Goal: Check status: Check status

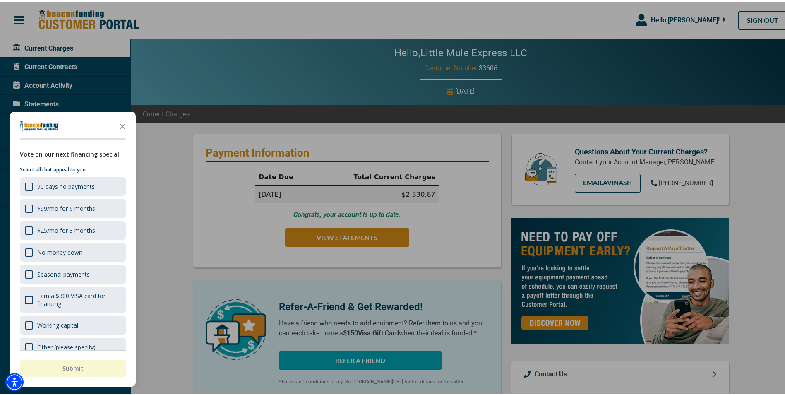
click at [121, 124] on icon "Close the survey" at bounding box center [122, 124] width 17 height 17
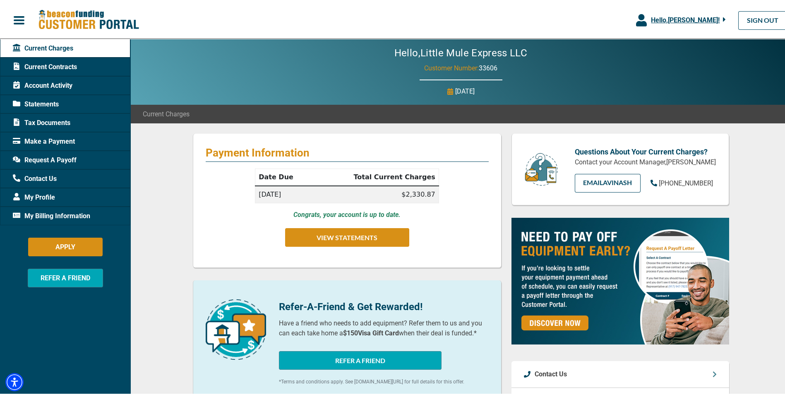
click at [66, 63] on span "Current Contracts" at bounding box center [45, 65] width 64 height 10
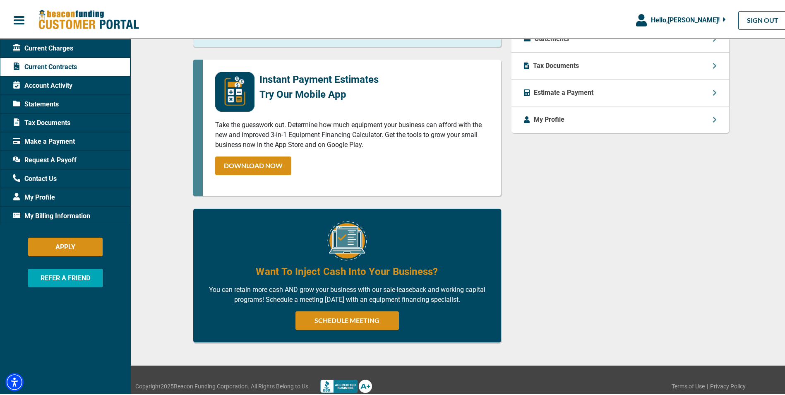
scroll to position [331, 0]
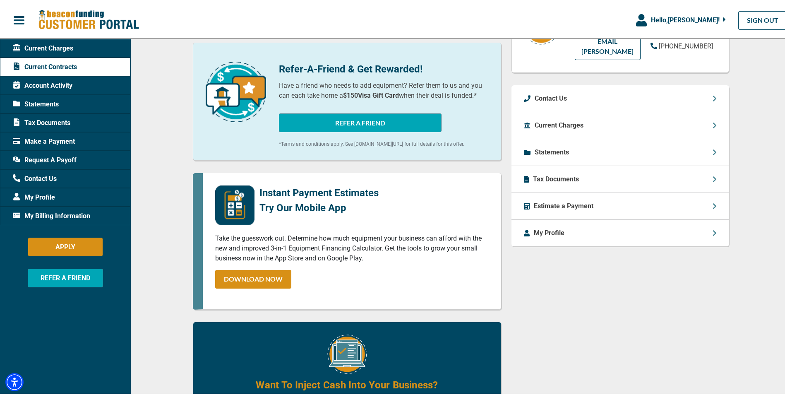
click at [580, 179] on div "Tax Documents" at bounding box center [621, 177] width 218 height 27
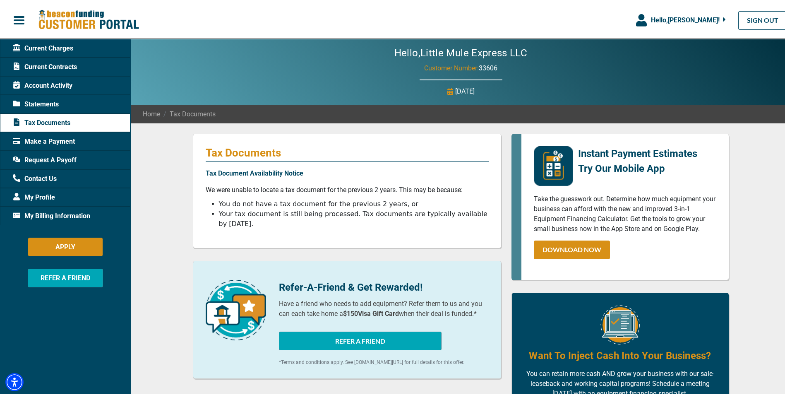
click at [54, 102] on span "Statements" at bounding box center [36, 103] width 46 height 10
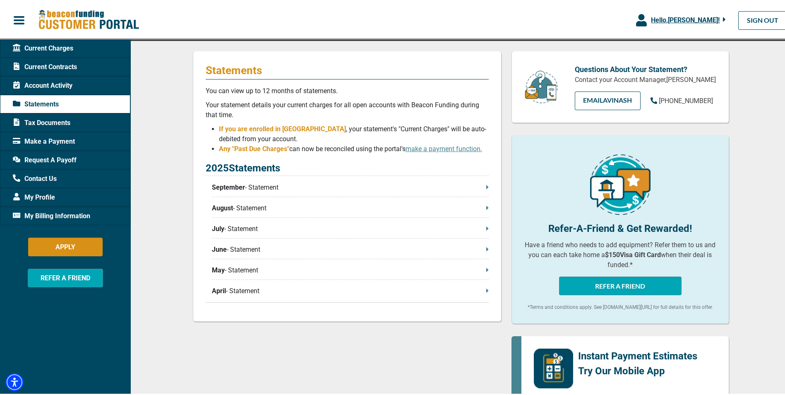
scroll to position [83, 0]
click at [65, 65] on span "Current Contracts" at bounding box center [45, 65] width 64 height 10
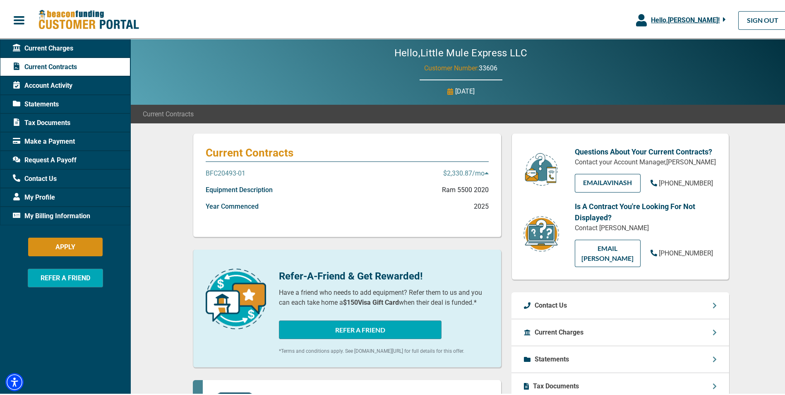
click at [223, 169] on p "BFC20493-01" at bounding box center [226, 172] width 40 height 10
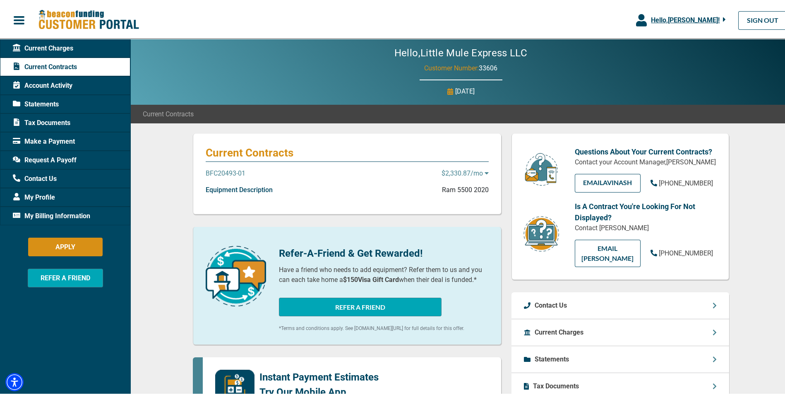
click at [235, 168] on p "BFC20493-01" at bounding box center [226, 172] width 40 height 10
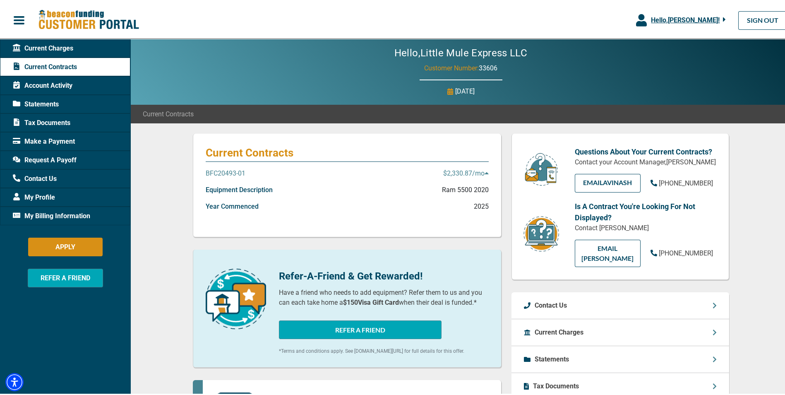
click at [49, 100] on span "Statements" at bounding box center [36, 103] width 46 height 10
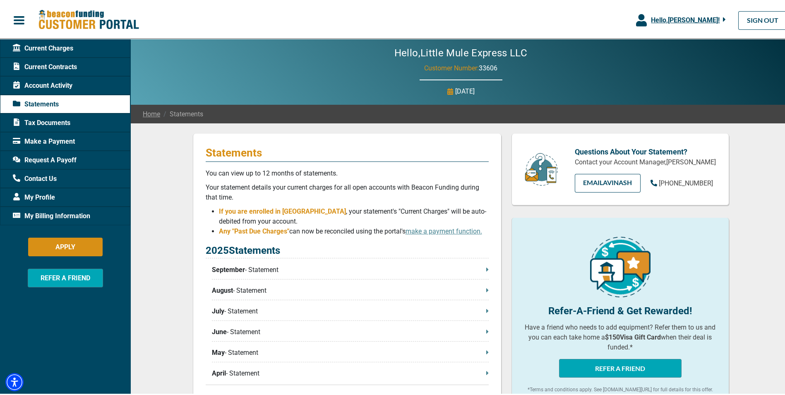
click at [238, 371] on p "April - Statement" at bounding box center [350, 372] width 277 height 10
click at [62, 82] on span "Account Activity" at bounding box center [43, 84] width 60 height 10
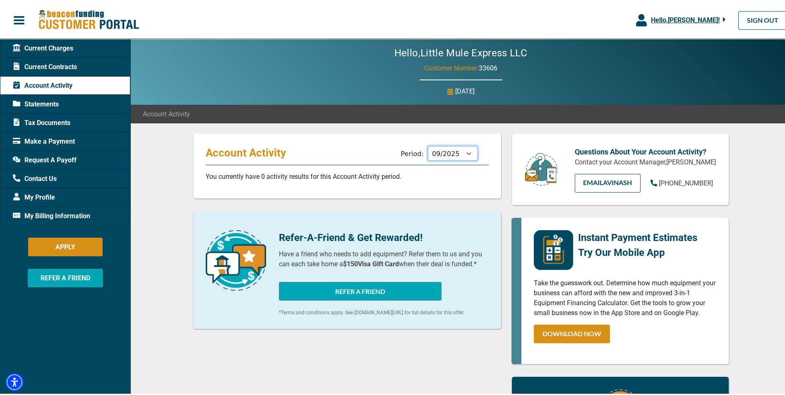
click at [465, 151] on select "10/2025 09/2025 08/2025 07/2025 06/2025 05/2025 04/2025 03/2025 02/2025 01/2025…" at bounding box center [453, 151] width 50 height 14
select select "03/2025"
click at [428, 144] on select "10/2025 09/2025 08/2025 07/2025 06/2025 05/2025 04/2025 03/2025 02/2025 01/2025…" at bounding box center [453, 151] width 50 height 14
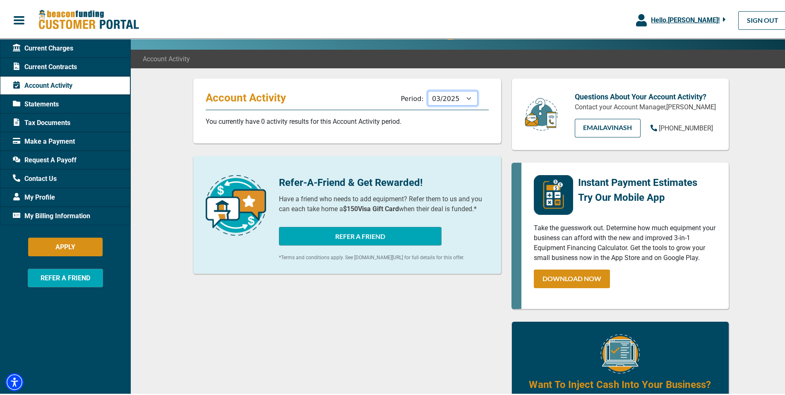
scroll to position [41, 0]
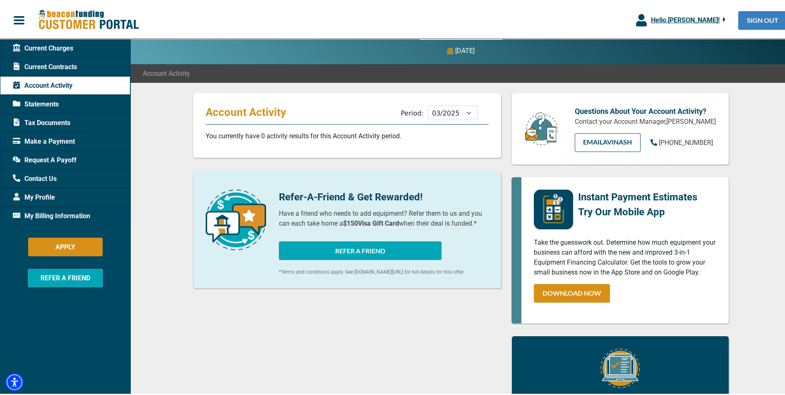
drag, startPoint x: 752, startPoint y: 14, endPoint x: 745, endPoint y: 10, distance: 8.0
click at [752, 14] on link "SIGN OUT" at bounding box center [762, 19] width 49 height 19
